Goal: Navigation & Orientation: Go to known website

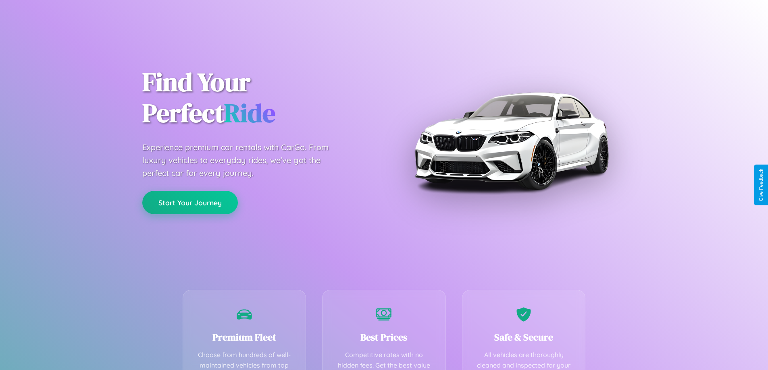
click at [190, 203] on button "Start Your Journey" at bounding box center [189, 202] width 95 height 23
click at [190, 202] on button "Start Your Journey" at bounding box center [189, 202] width 95 height 23
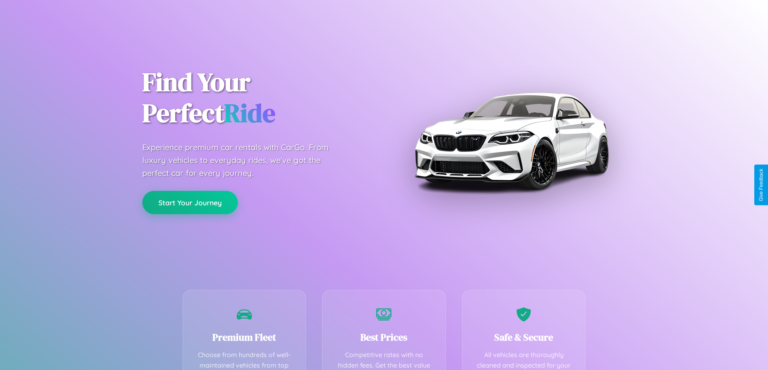
click at [190, 202] on button "Start Your Journey" at bounding box center [189, 202] width 95 height 23
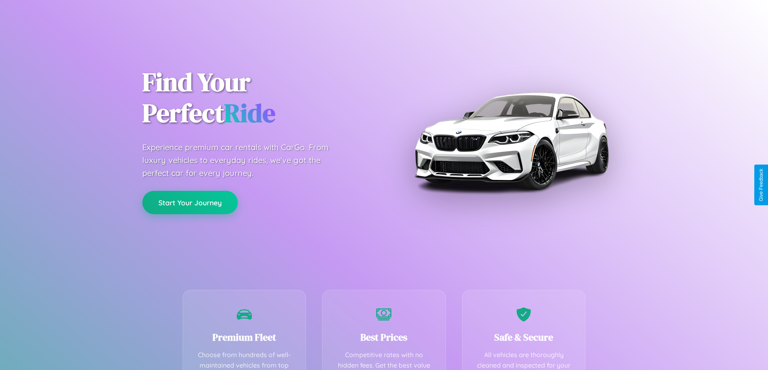
click at [190, 202] on button "Start Your Journey" at bounding box center [189, 202] width 95 height 23
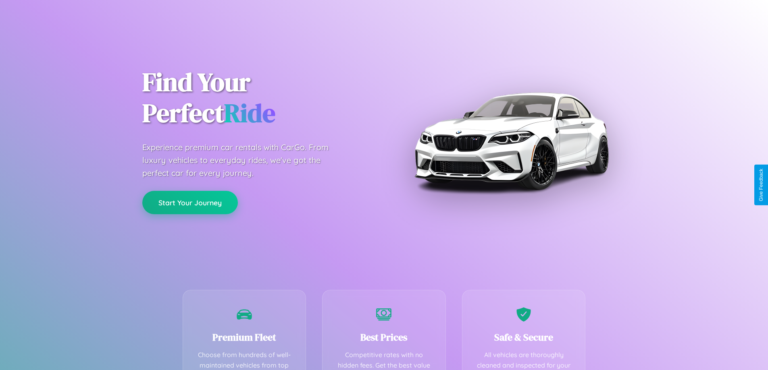
click at [190, 202] on button "Start Your Journey" at bounding box center [189, 202] width 95 height 23
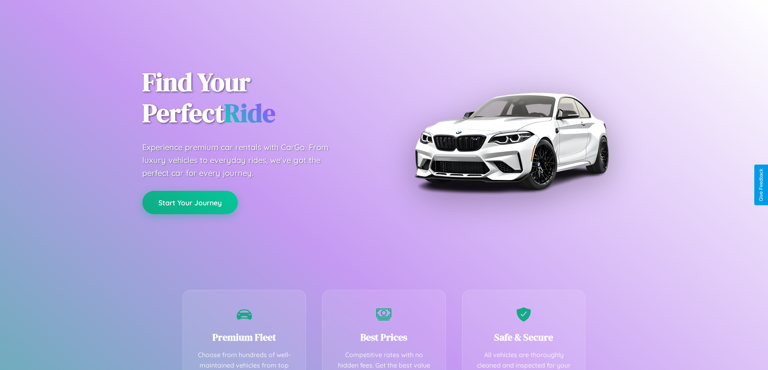
click at [190, 202] on button "Start Your Journey" at bounding box center [189, 202] width 95 height 23
